Goal: Task Accomplishment & Management: Use online tool/utility

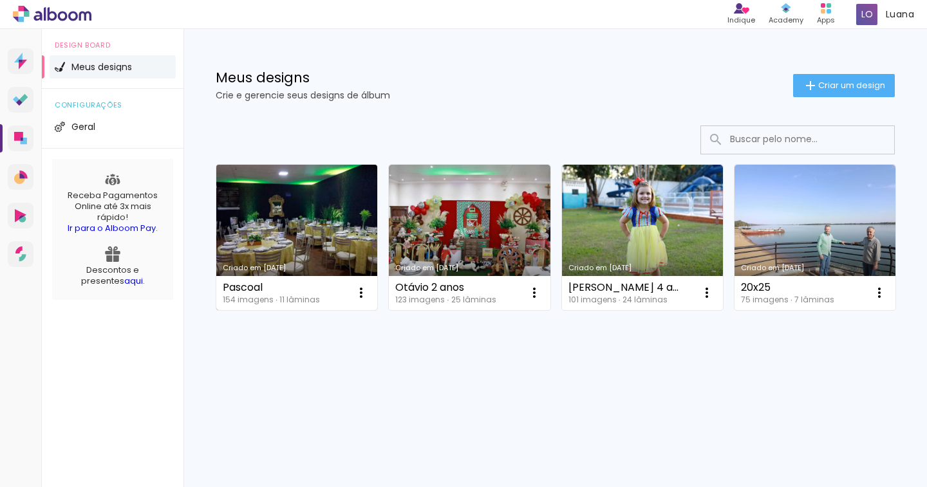
click at [331, 201] on link "Criado em [DATE]" at bounding box center [296, 237] width 161 height 145
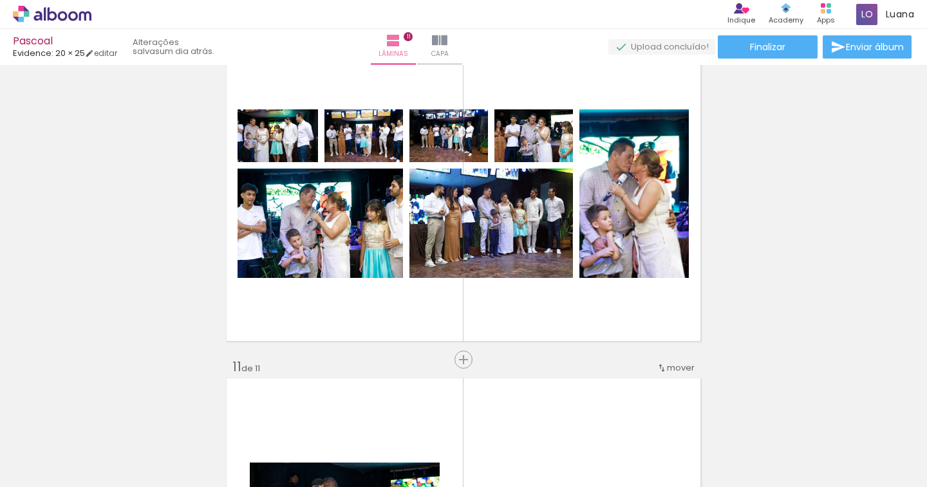
scroll to position [3024, 0]
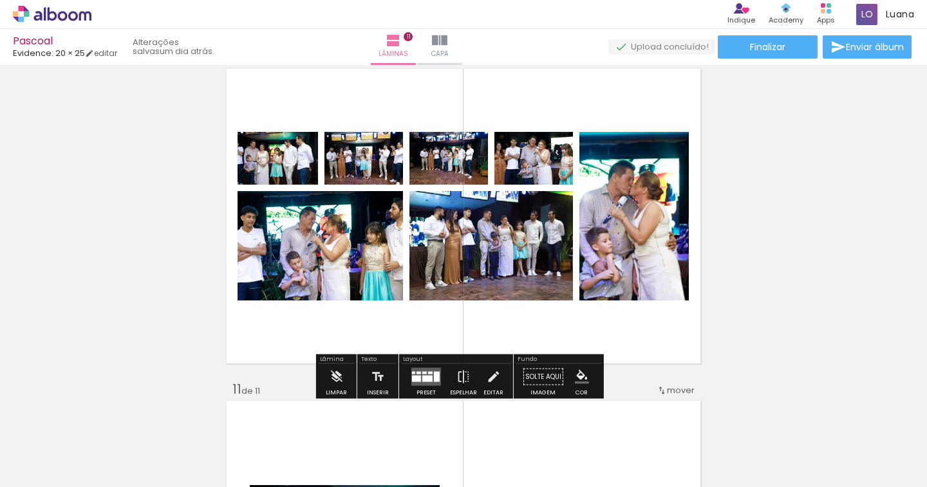
click at [428, 373] on div at bounding box center [430, 373] width 5 height 3
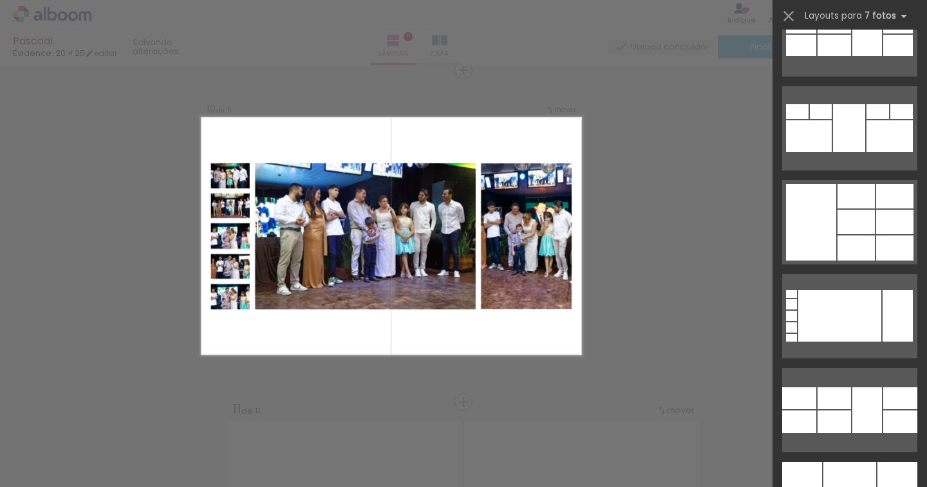
scroll to position [7090, 0]
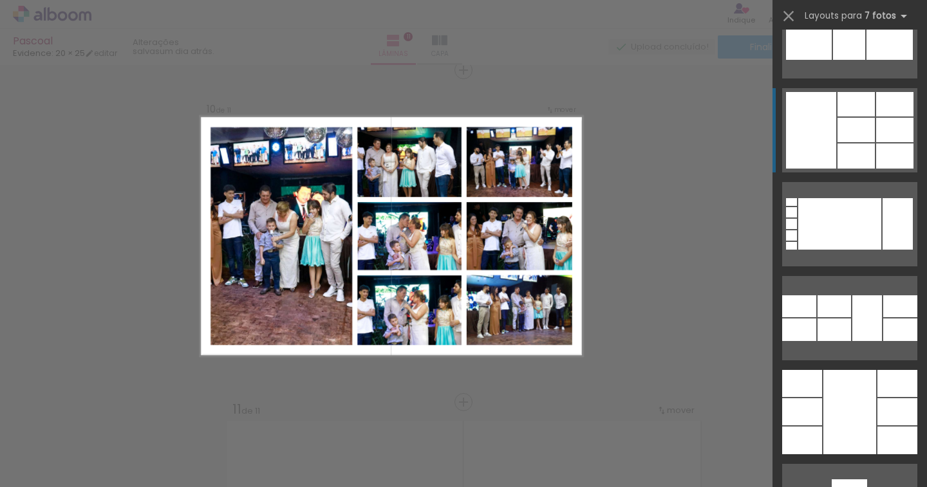
click at [890, 153] on div at bounding box center [894, 155] width 37 height 25
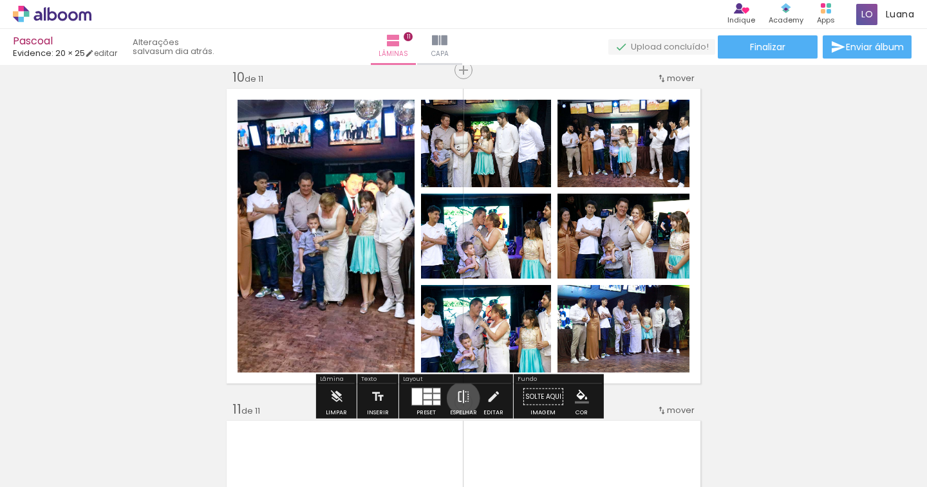
click at [460, 398] on iron-icon at bounding box center [463, 397] width 14 height 26
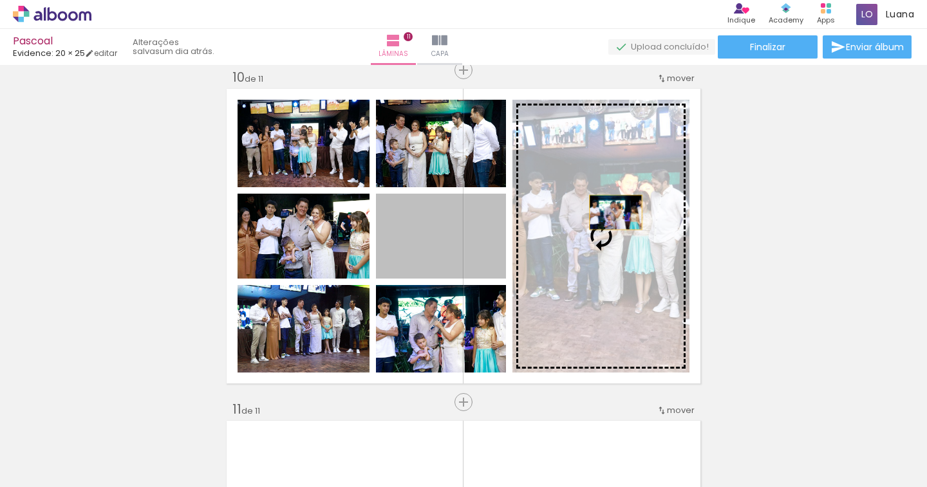
drag, startPoint x: 434, startPoint y: 260, endPoint x: 610, endPoint y: 212, distance: 182.0
click at [0, 0] on slot at bounding box center [0, 0] width 0 height 0
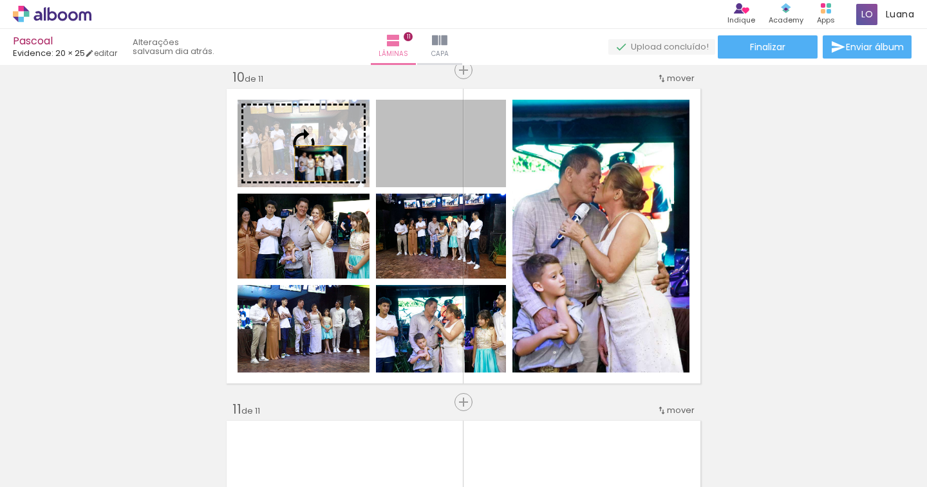
drag, startPoint x: 430, startPoint y: 162, endPoint x: 315, endPoint y: 163, distance: 115.8
click at [0, 0] on slot at bounding box center [0, 0] width 0 height 0
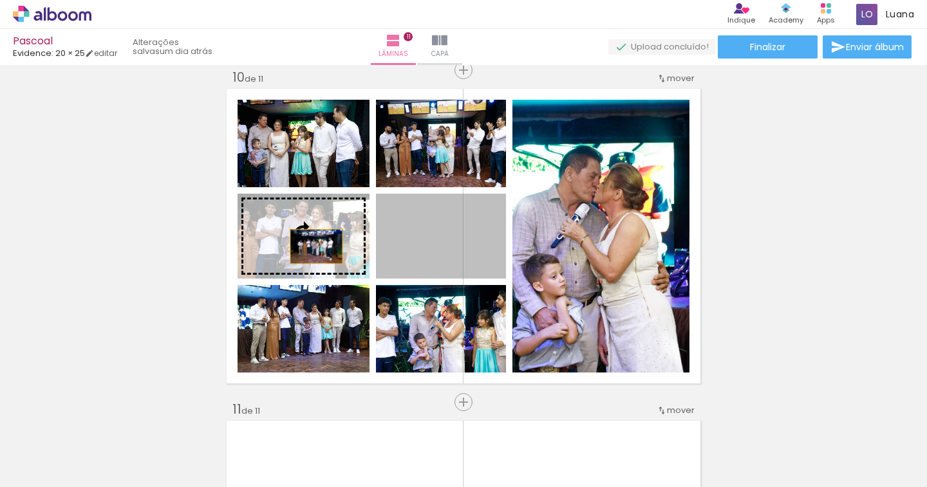
drag, startPoint x: 456, startPoint y: 245, endPoint x: 311, endPoint y: 246, distance: 145.4
click at [0, 0] on slot at bounding box center [0, 0] width 0 height 0
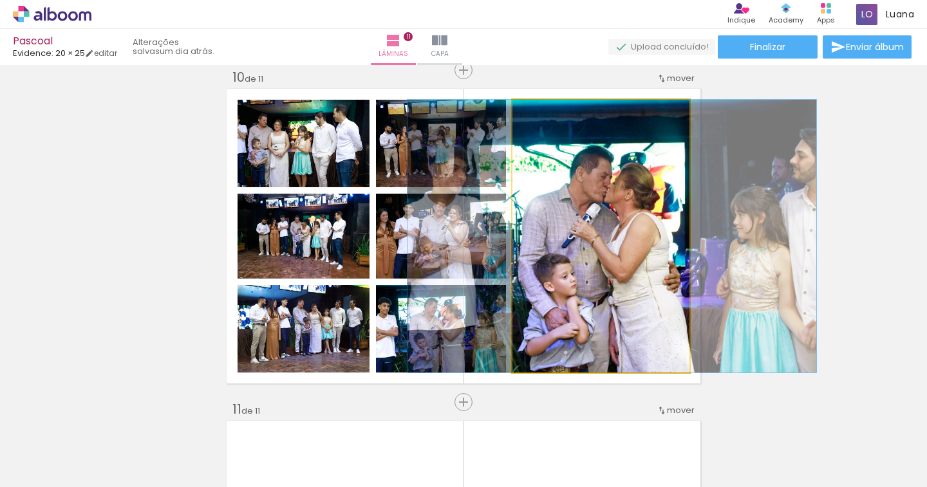
drag, startPoint x: 581, startPoint y: 314, endPoint x: 592, endPoint y: 312, distance: 11.1
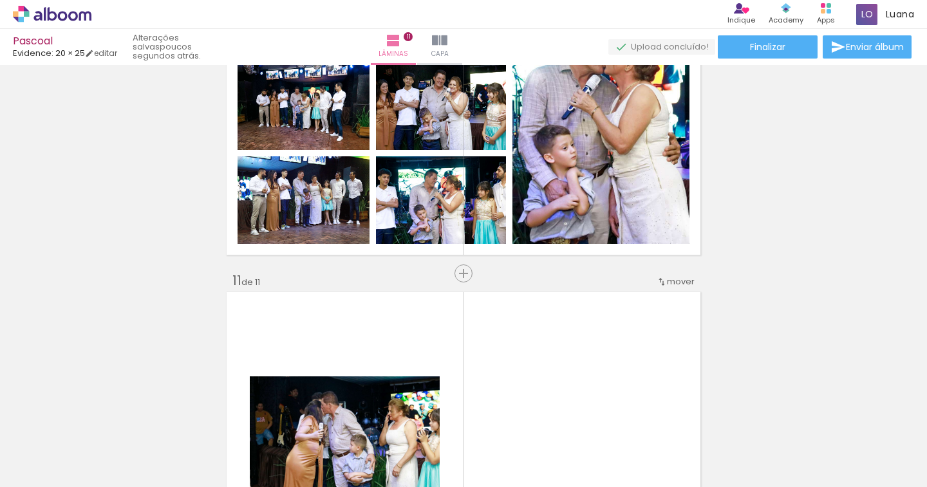
scroll to position [3068, 0]
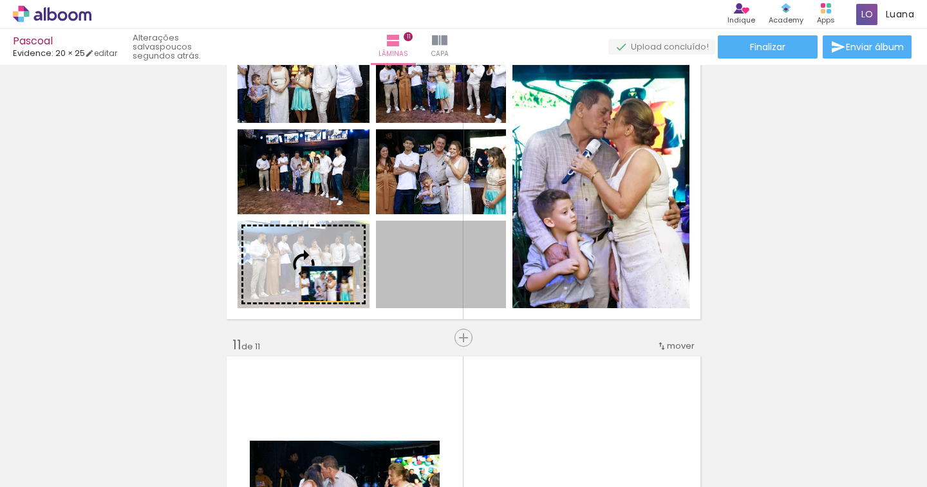
drag, startPoint x: 479, startPoint y: 284, endPoint x: 322, endPoint y: 284, distance: 157.0
click at [0, 0] on slot at bounding box center [0, 0] width 0 height 0
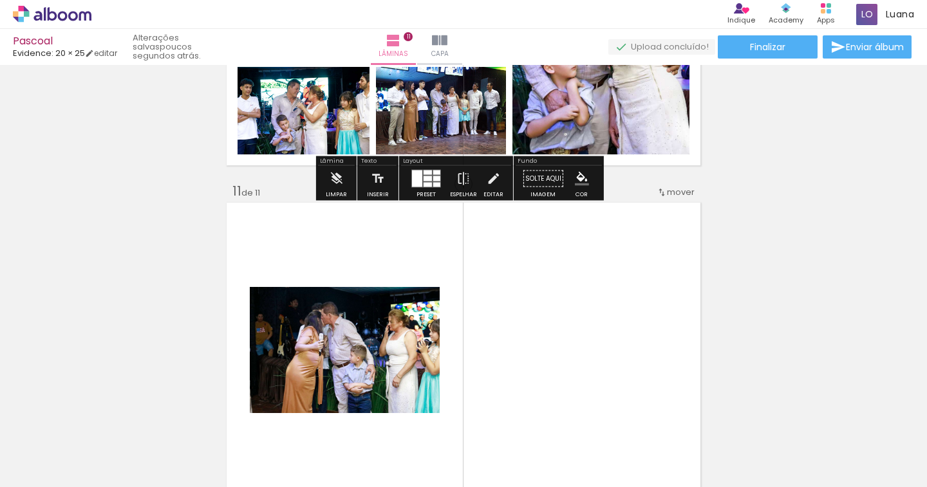
scroll to position [3261, 0]
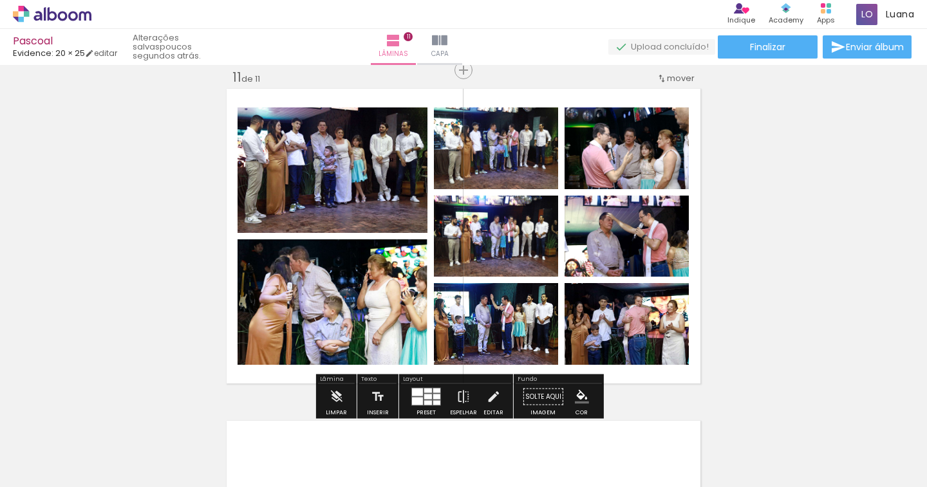
scroll to position [0, 3383]
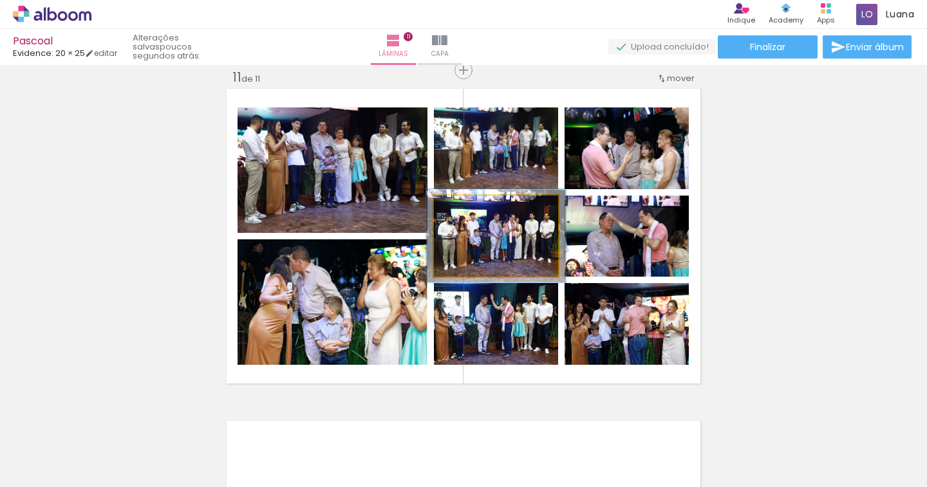
type paper-slider "112"
click at [463, 208] on div at bounding box center [469, 209] width 12 height 12
click at [526, 264] on quentale-photo at bounding box center [496, 236] width 124 height 81
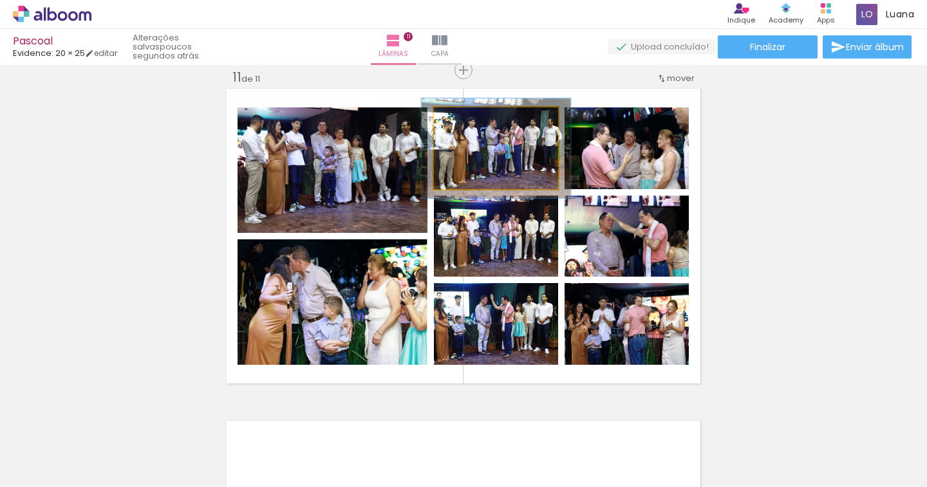
drag, startPoint x: 463, startPoint y: 121, endPoint x: 472, endPoint y: 120, distance: 9.1
click at [472, 120] on div at bounding box center [473, 121] width 21 height 21
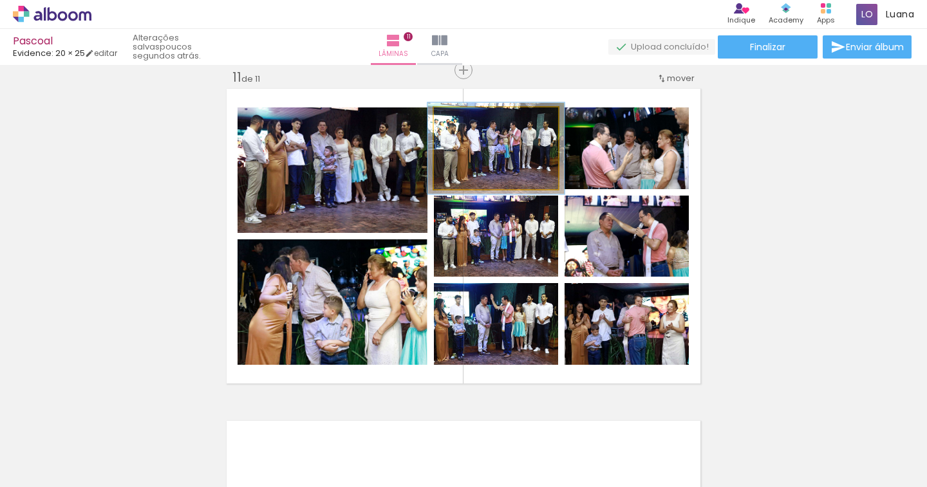
type paper-slider "110"
click at [465, 124] on div at bounding box center [469, 121] width 12 height 12
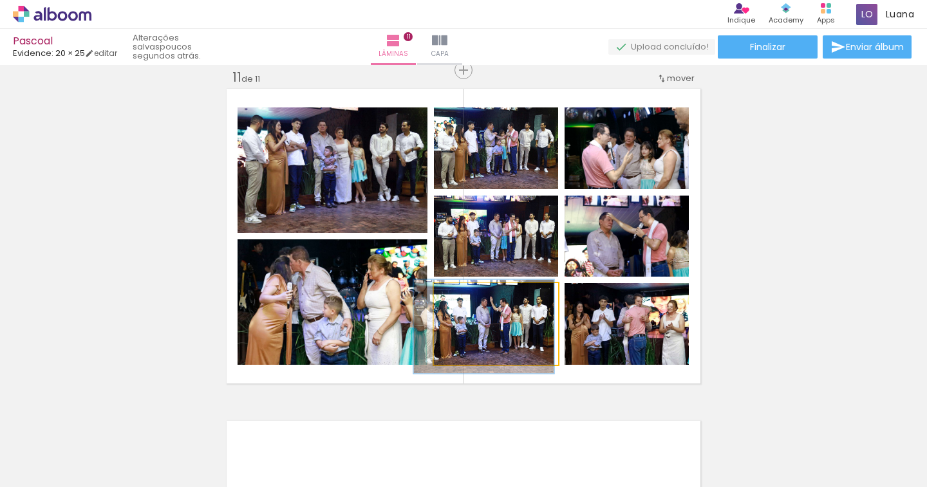
click at [468, 297] on div at bounding box center [471, 297] width 12 height 12
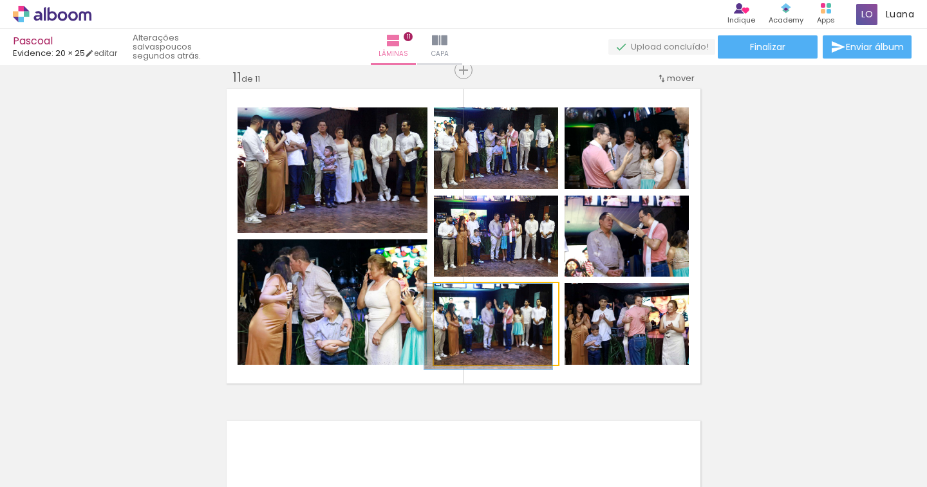
click at [464, 300] on div at bounding box center [465, 296] width 21 height 21
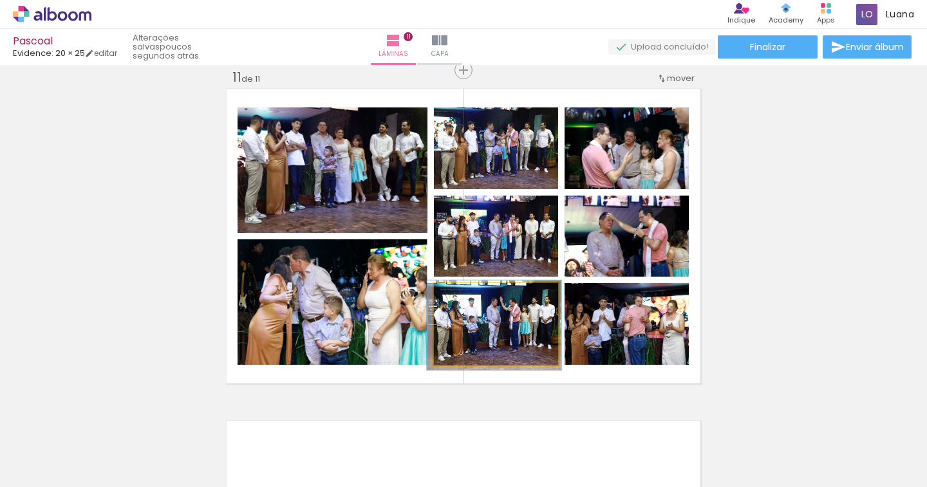
type paper-slider "108"
click at [468, 295] on div at bounding box center [467, 296] width 21 height 21
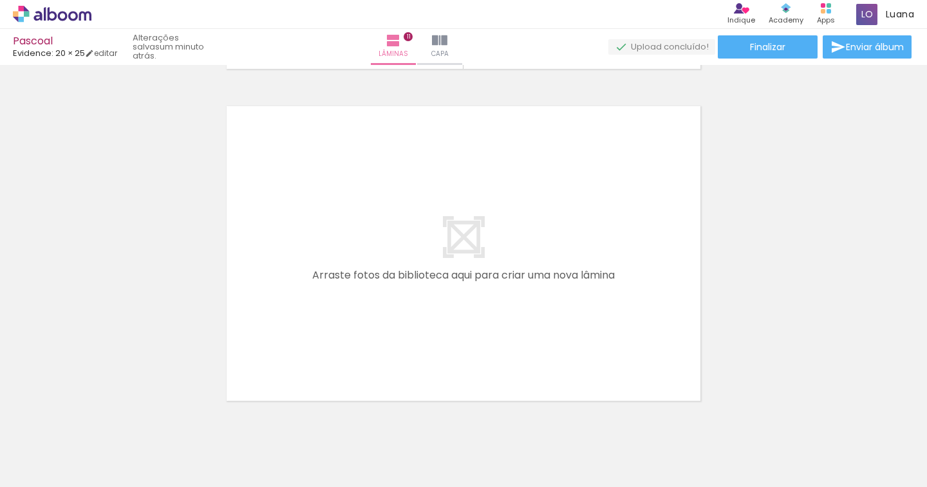
scroll to position [3628, 0]
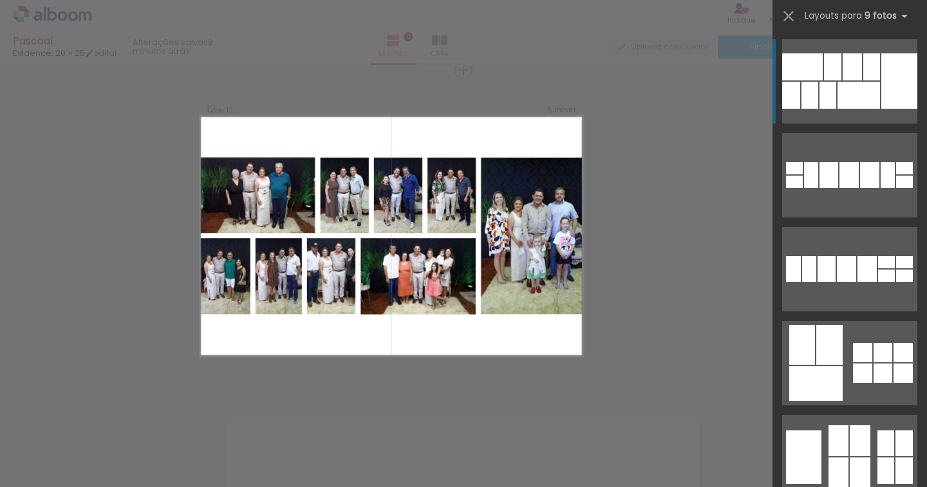
click at [909, 88] on div at bounding box center [899, 80] width 36 height 55
click at [788, 21] on iron-icon at bounding box center [788, 16] width 18 height 18
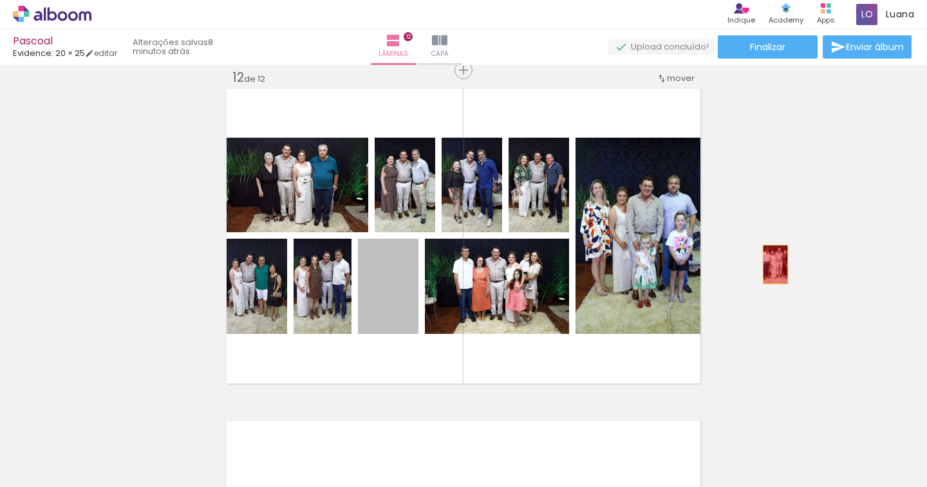
drag, startPoint x: 395, startPoint y: 299, endPoint x: 770, endPoint y: 264, distance: 376.0
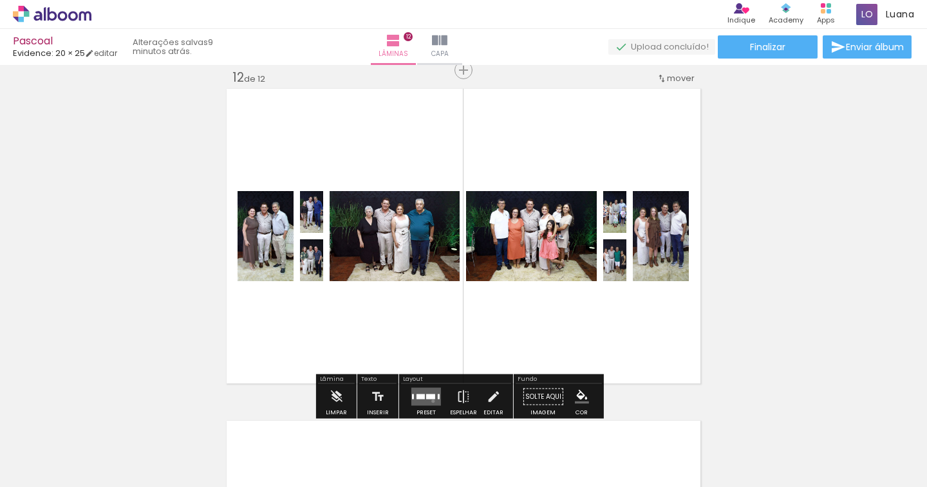
click at [430, 401] on quentale-layouter at bounding box center [426, 397] width 30 height 18
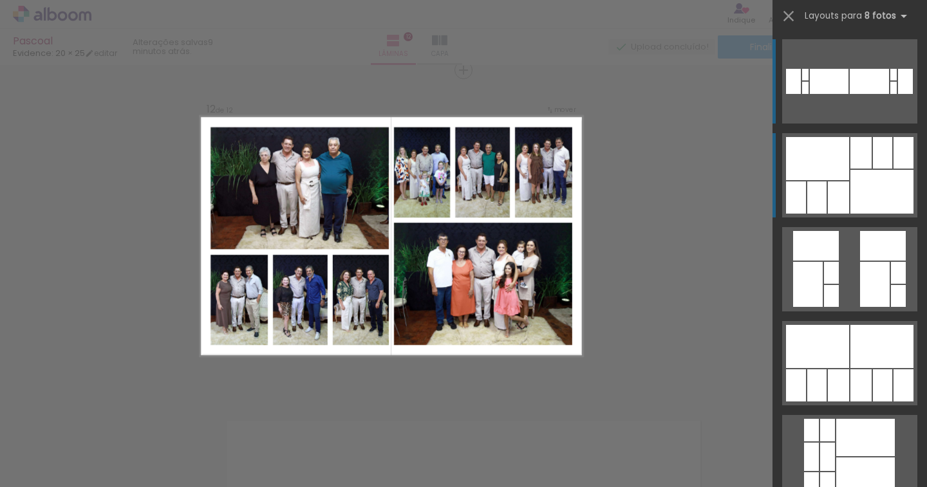
click at [885, 181] on div at bounding box center [881, 192] width 63 height 44
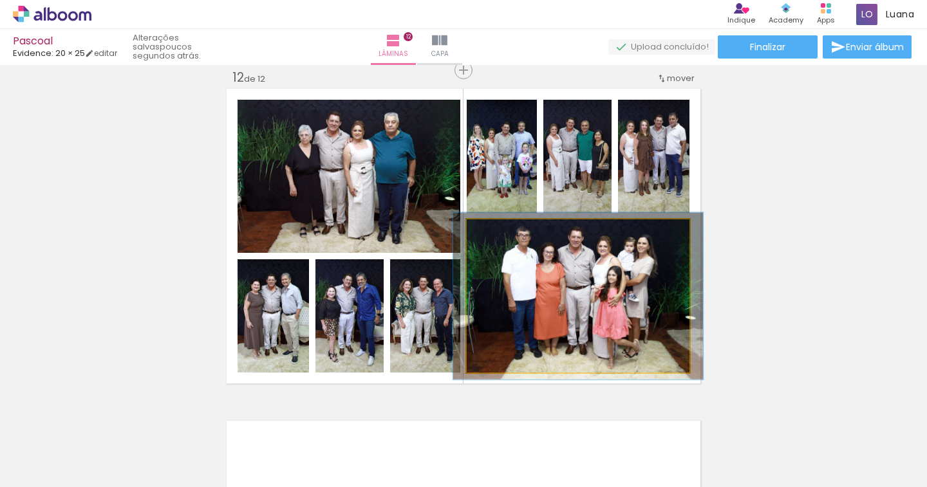
type paper-slider "109"
click at [502, 234] on div at bounding box center [500, 233] width 21 height 21
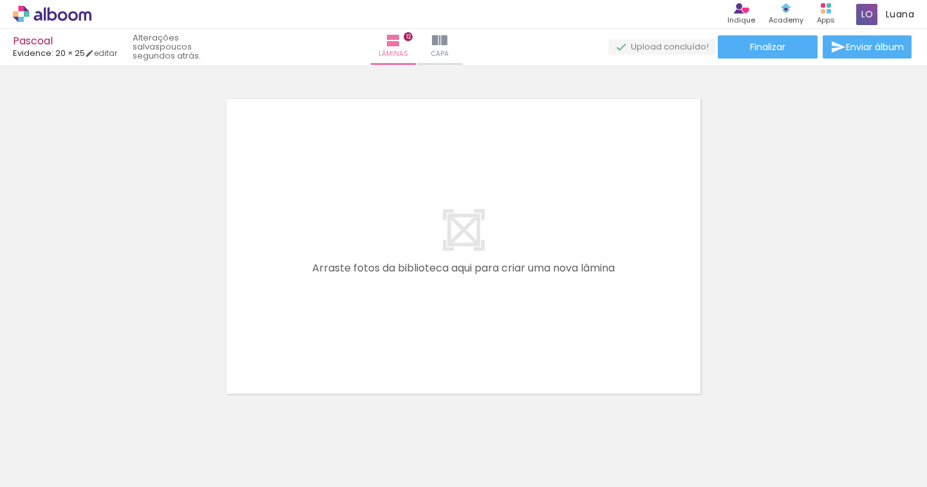
scroll to position [0, 5258]
